Goal: Download file/media

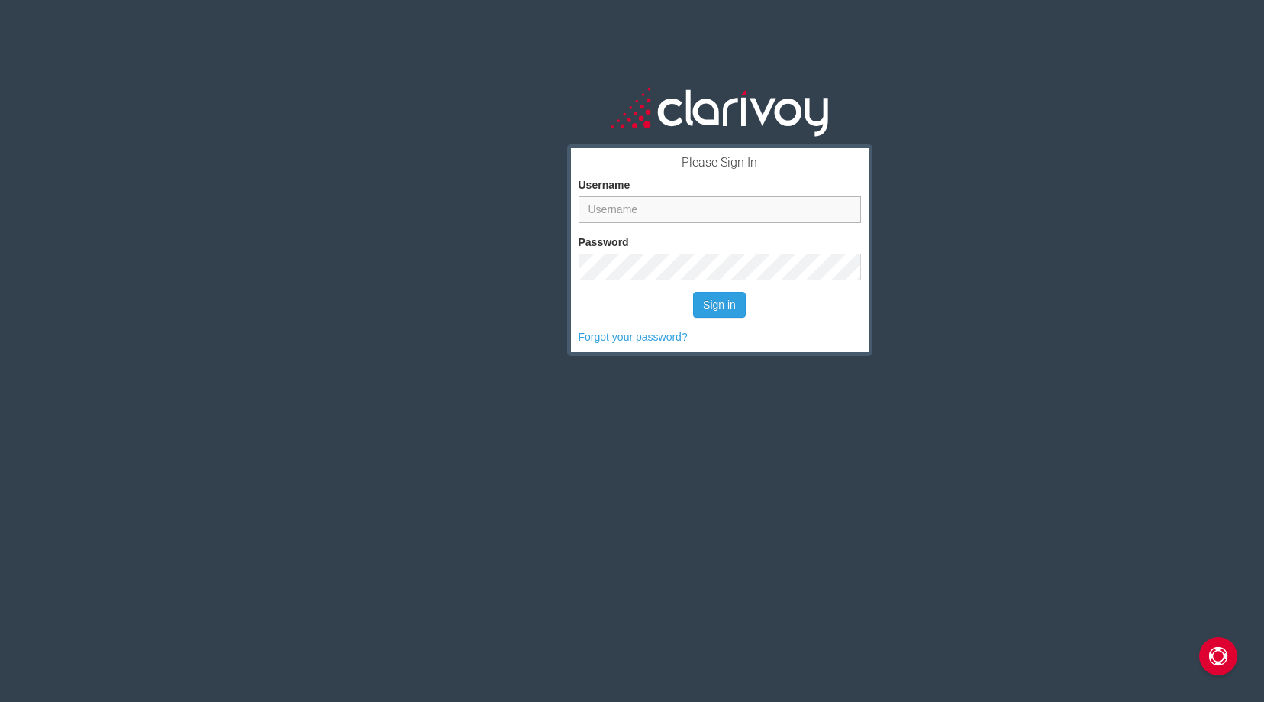
click at [631, 209] on input "Username" at bounding box center [720, 209] width 282 height 27
type input "jnegron"
click at [718, 308] on button "Sign in" at bounding box center [719, 305] width 53 height 26
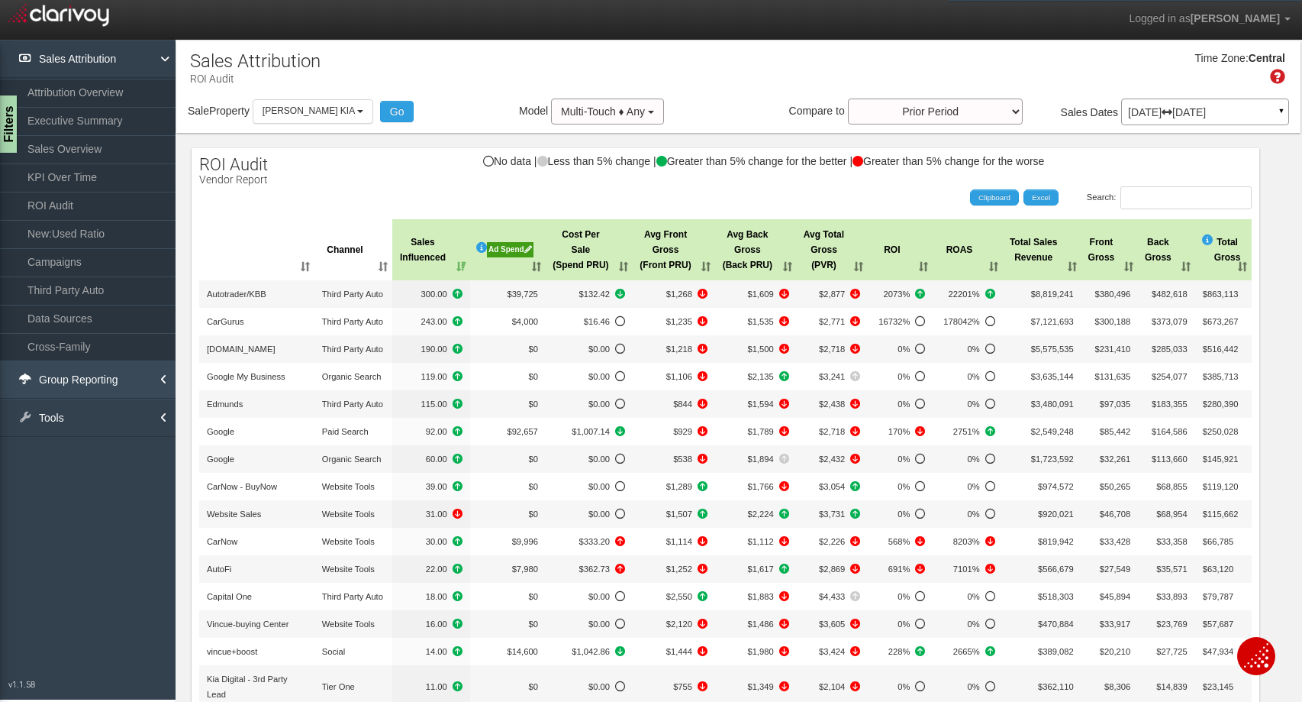
click at [86, 379] on link "Group Reporting" at bounding box center [88, 379] width 176 height 38
click at [69, 470] on link "Tools" at bounding box center [88, 474] width 176 height 38
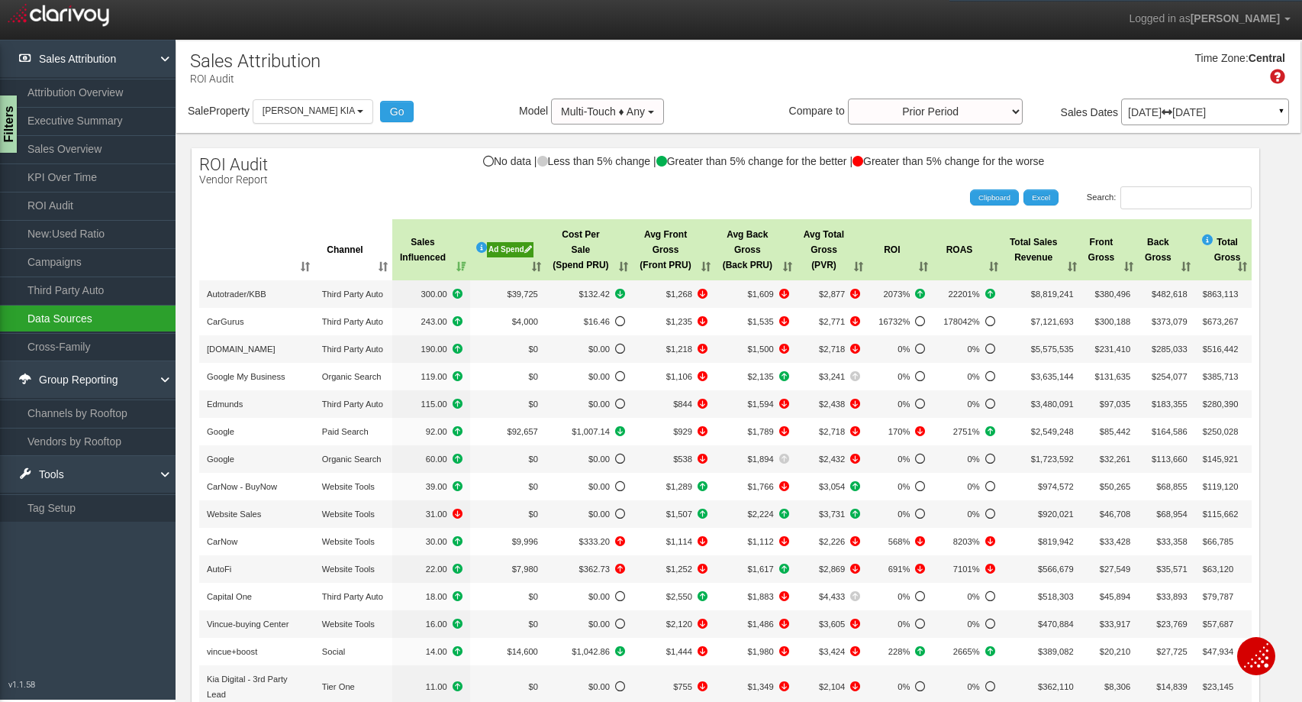
click at [71, 313] on link "Data Sources" at bounding box center [88, 318] width 176 height 27
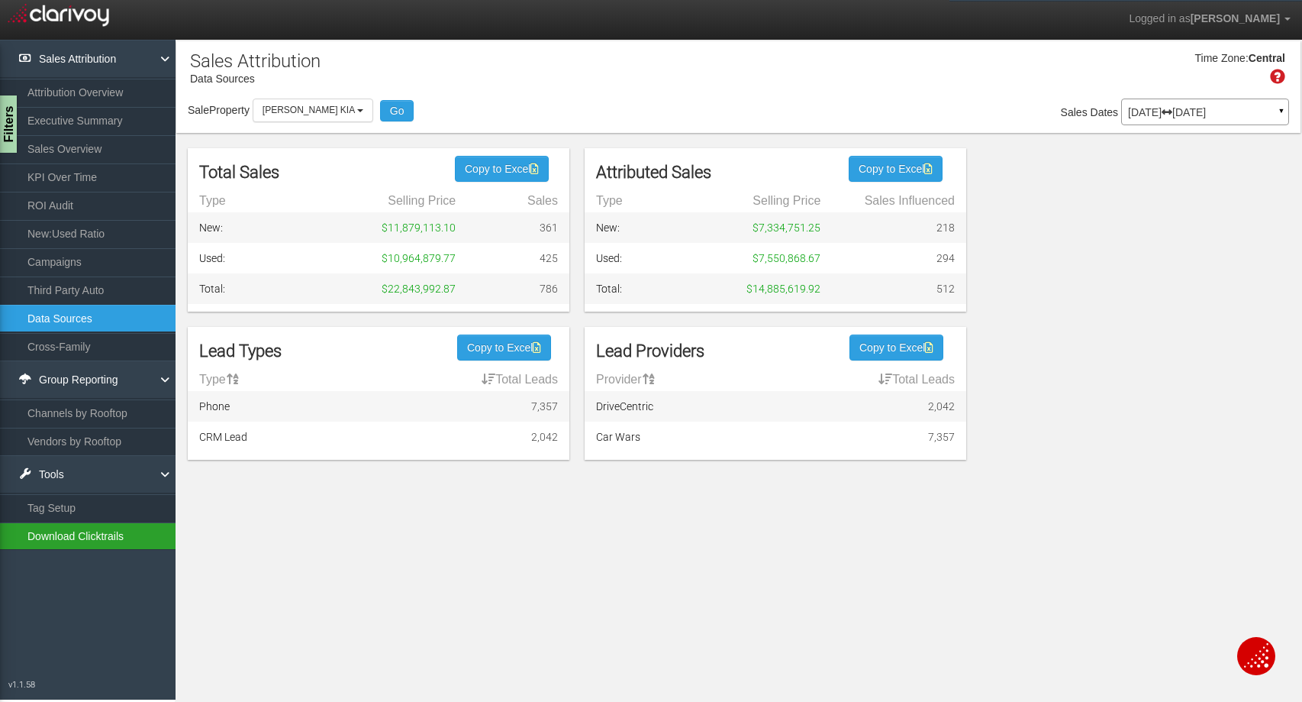
click at [64, 532] on link "Download Clicktrails" at bounding box center [88, 535] width 176 height 27
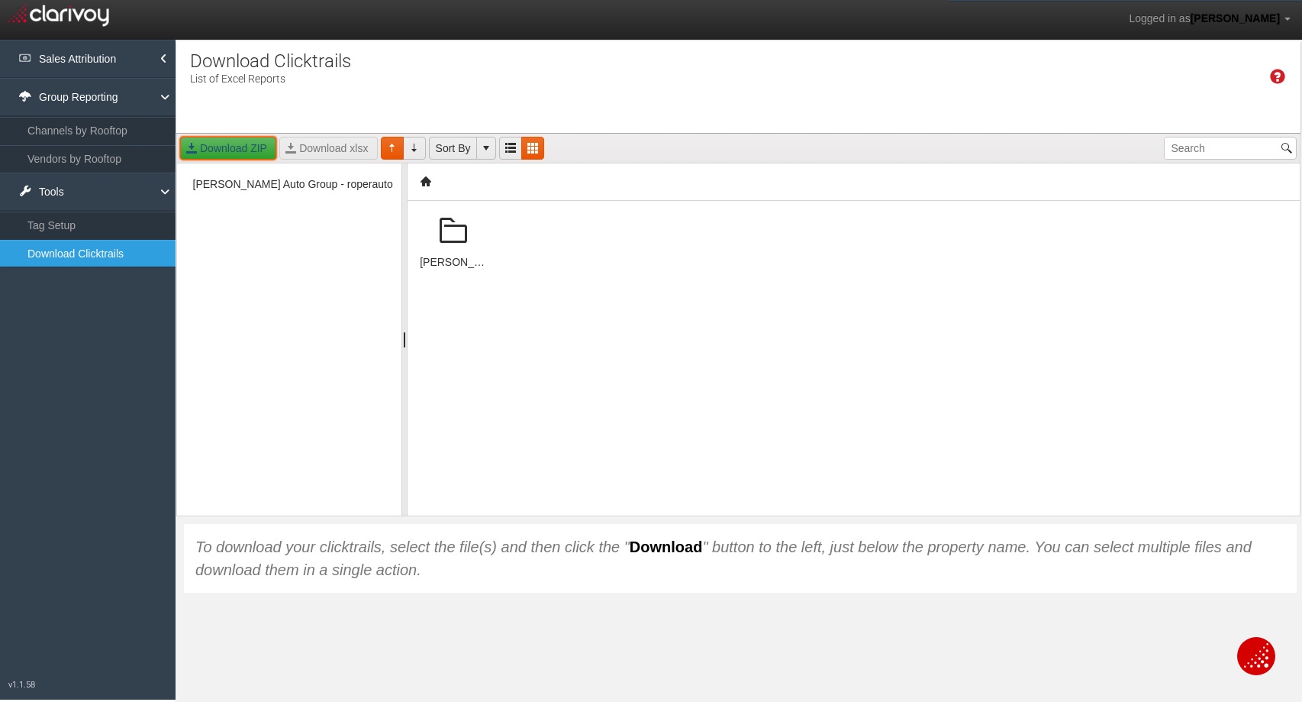
click at [235, 147] on link "Download ZIP" at bounding box center [228, 148] width 96 height 23
click at [449, 239] on span at bounding box center [453, 231] width 37 height 37
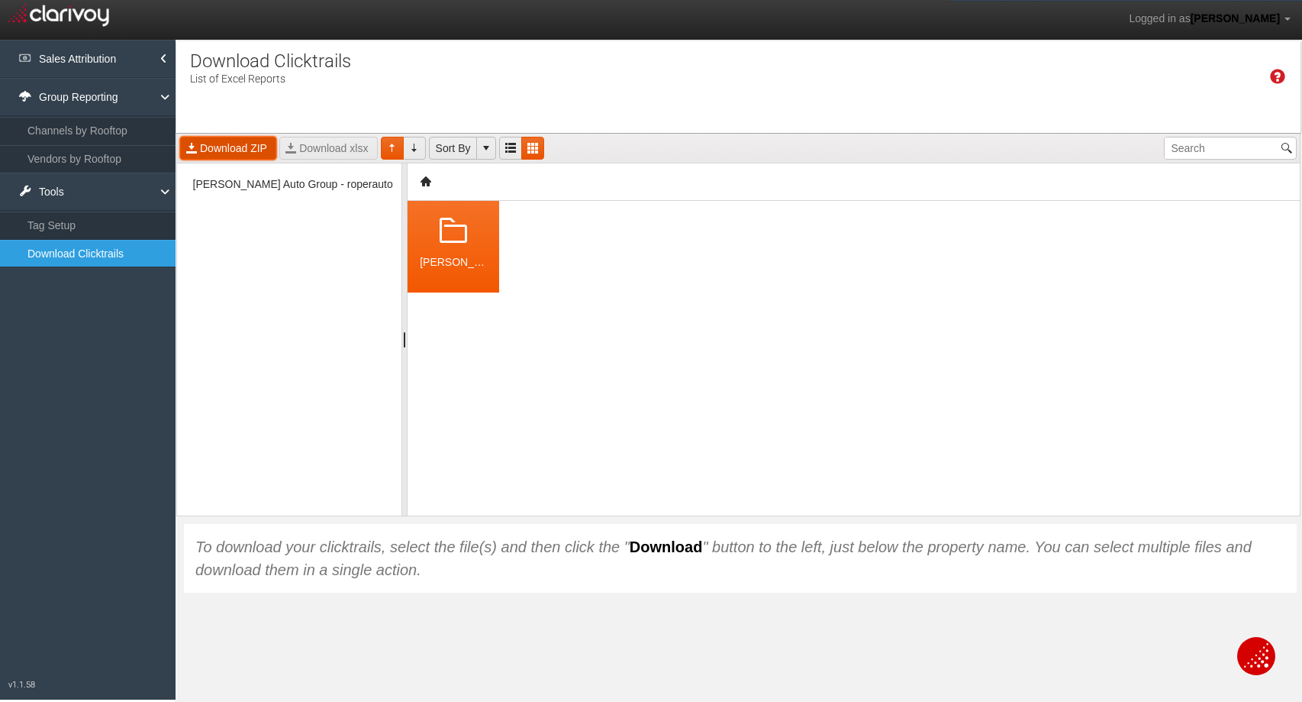
click at [224, 147] on link "Download ZIP" at bounding box center [228, 148] width 96 height 23
click at [238, 153] on link "Download ZIP" at bounding box center [228, 148] width 96 height 23
click at [250, 180] on span "[PERSON_NAME] Auto Group - roperauto" at bounding box center [293, 185] width 208 height 18
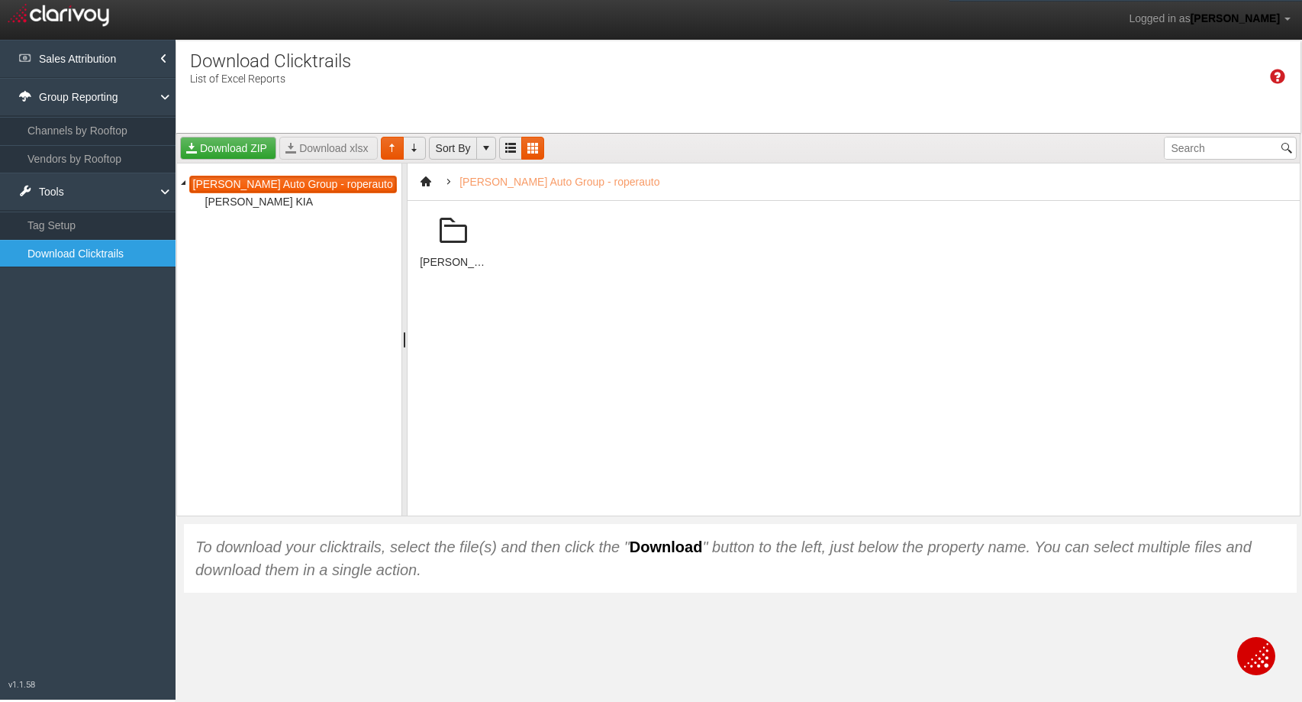
click at [256, 199] on span "[PERSON_NAME] KIA" at bounding box center [260, 202] width 116 height 18
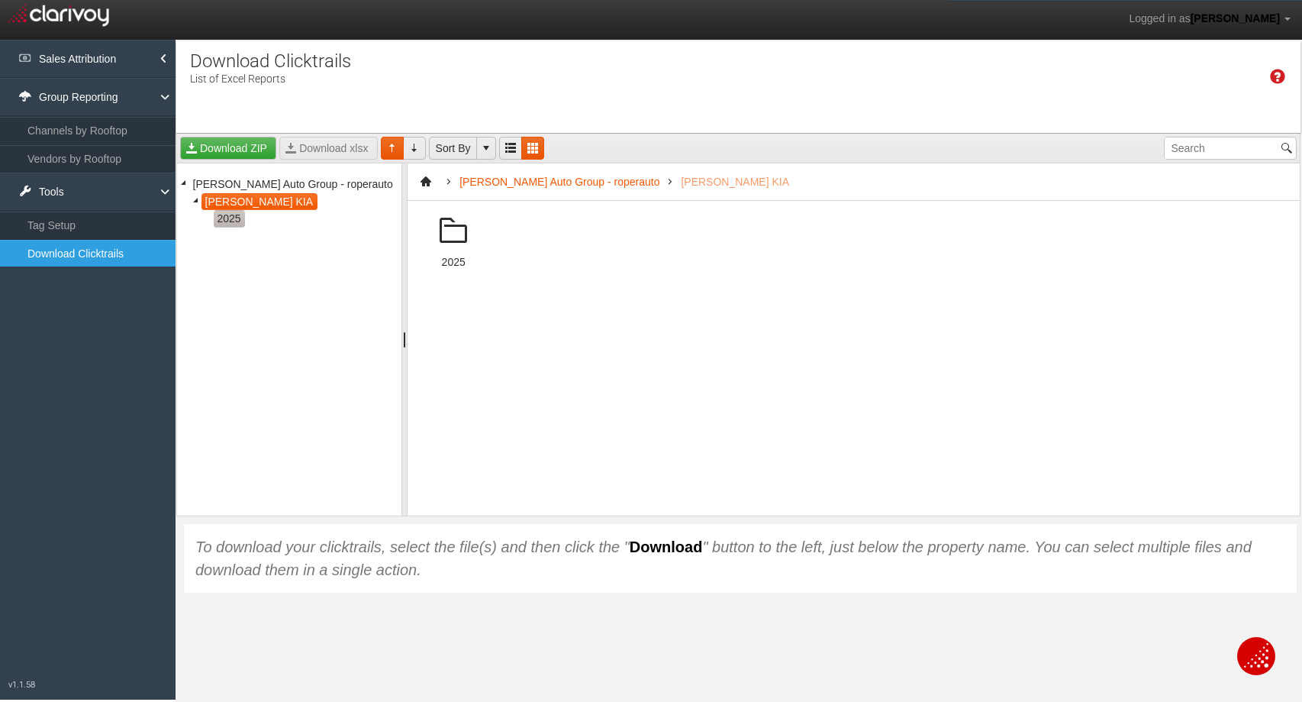
click at [240, 218] on span "2025" at bounding box center [229, 219] width 31 height 18
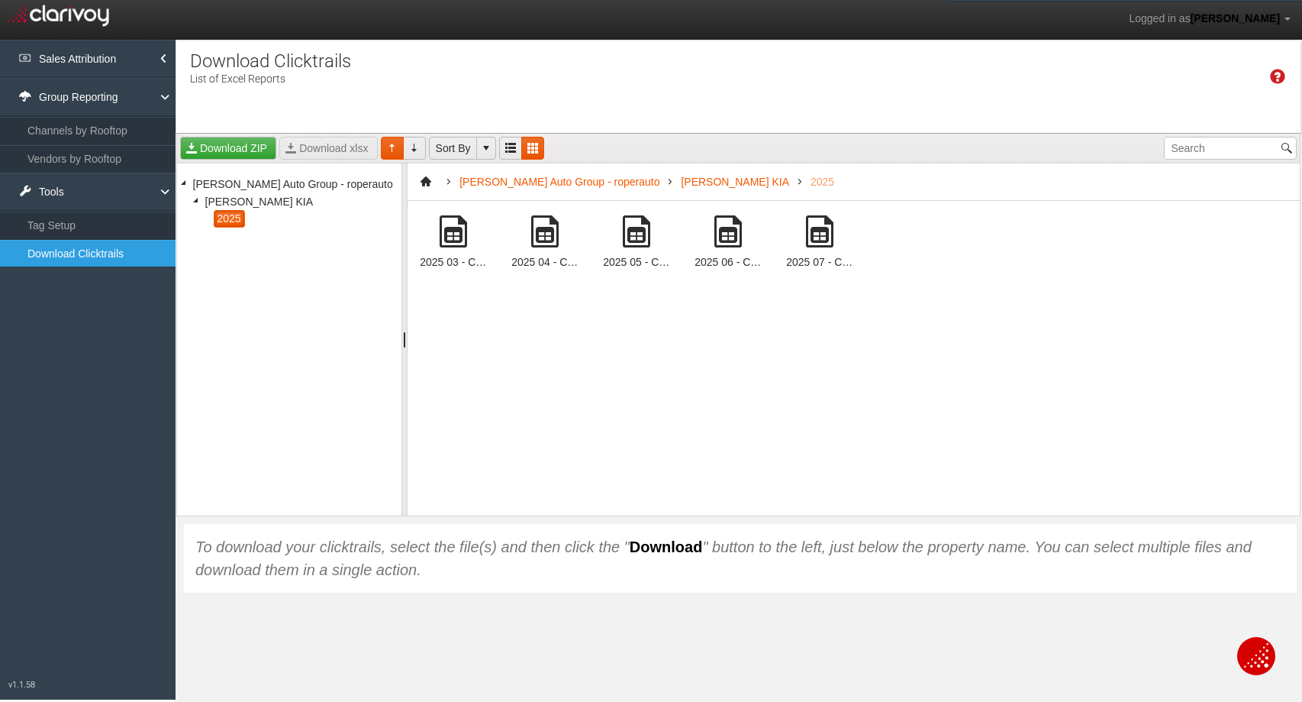
click at [826, 239] on span at bounding box center [820, 231] width 37 height 37
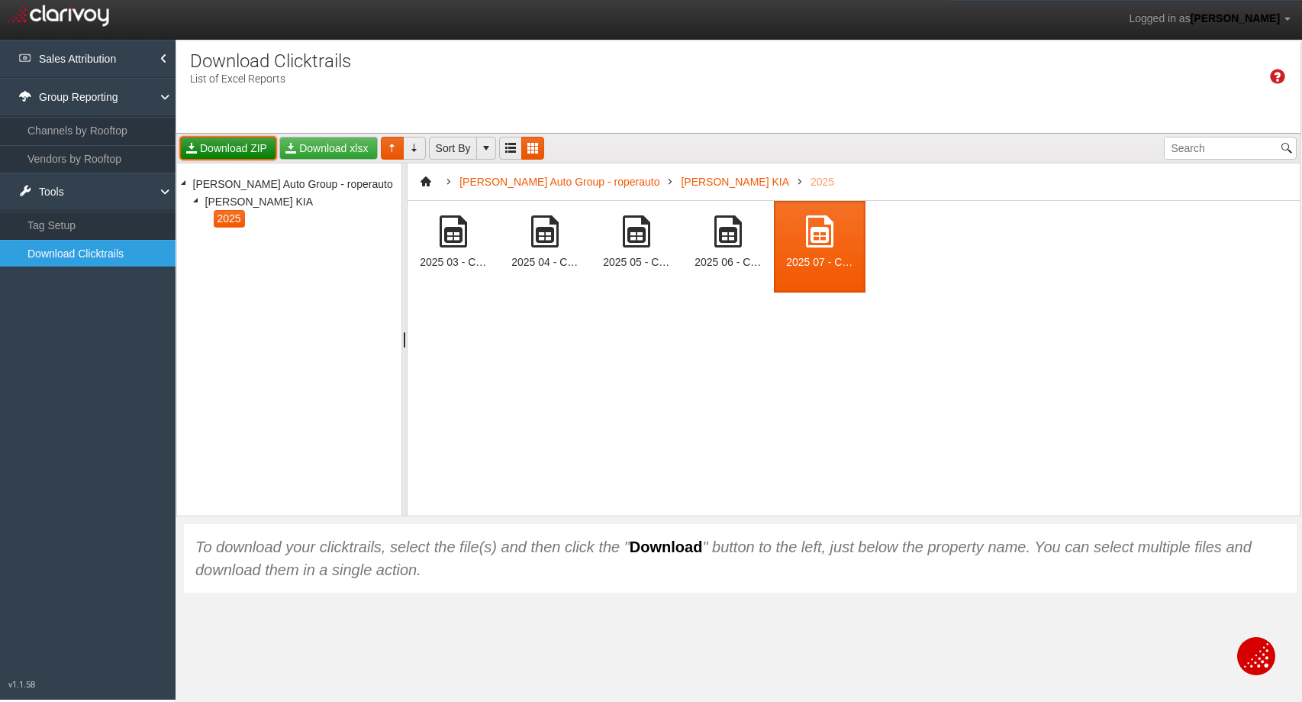
click at [234, 143] on link "Download ZIP" at bounding box center [228, 148] width 96 height 23
click at [308, 139] on link "Download xlsx" at bounding box center [328, 148] width 98 height 23
click at [828, 251] on div "2025 07 - Clarivoy Clicktrails - [PERSON_NAME] KIA (52240)[1993].xlsx" at bounding box center [820, 247] width 92 height 92
drag, startPoint x: 828, startPoint y: 251, endPoint x: 812, endPoint y: 231, distance: 26.6
click at [812, 231] on div "2025 07 - Clarivoy Clicktrails - [PERSON_NAME] KIA (52240)[1993].xlsx" at bounding box center [820, 247] width 92 height 92
